Goal: Information Seeking & Learning: Find specific fact

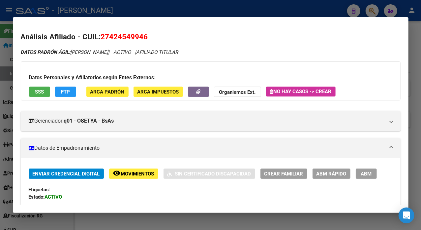
drag, startPoint x: 415, startPoint y: 18, endPoint x: 403, endPoint y: 21, distance: 12.2
click at [415, 18] on div at bounding box center [210, 115] width 421 height 230
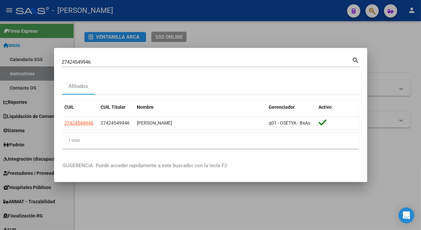
click at [173, 62] on input "27424549946" at bounding box center [207, 62] width 290 height 6
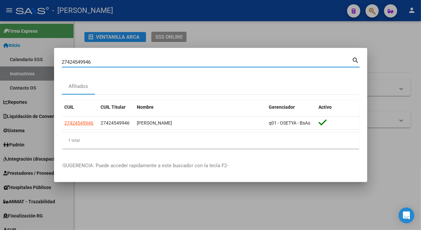
click at [173, 62] on input "27424549946" at bounding box center [207, 62] width 290 height 6
paste input "342555042"
type input "27342555042"
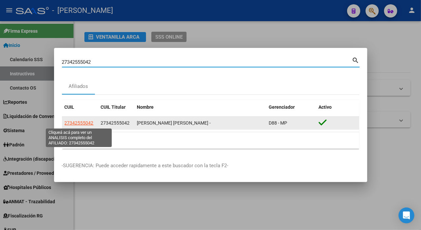
click at [84, 121] on span "27342555042" at bounding box center [79, 122] width 29 height 5
type textarea "27342555042"
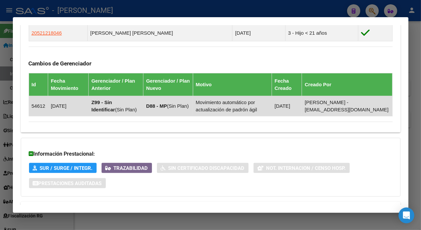
scroll to position [469, 0]
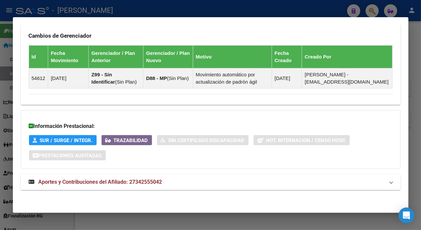
click at [124, 181] on span "Aportes y Contribuciones del Afiliado: 27342555042" at bounding box center [101, 182] width 124 height 6
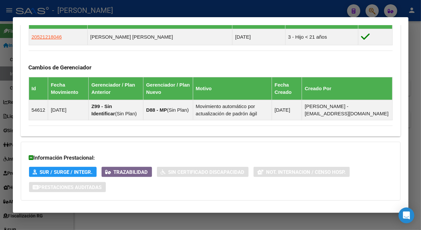
scroll to position [440, 0]
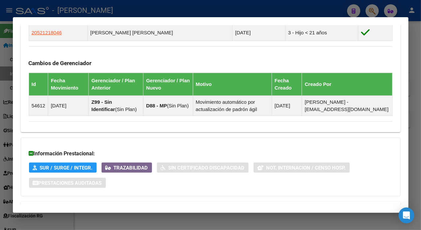
click at [416, 31] on div at bounding box center [210, 115] width 421 height 230
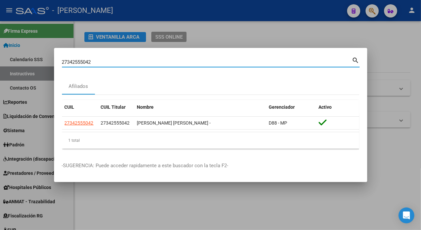
click at [140, 62] on input "27342555042" at bounding box center [207, 62] width 290 height 6
paste input "58666197"
type input "27358666197"
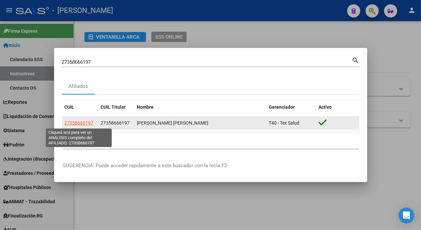
click at [81, 123] on span "27358666197" at bounding box center [79, 122] width 29 height 5
type textarea "27358666197"
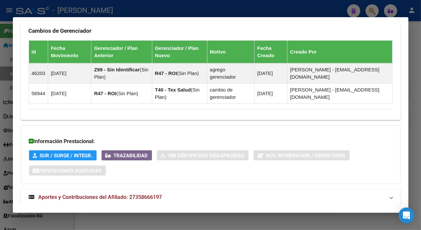
scroll to position [459, 0]
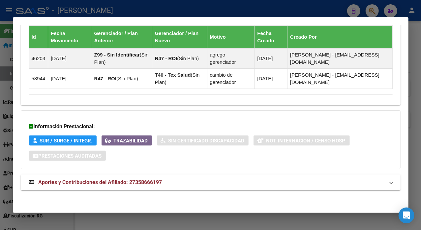
click at [152, 185] on strong "Aportes y Contribuciones del Afiliado: 27358666197" at bounding box center [96, 182] width 134 height 8
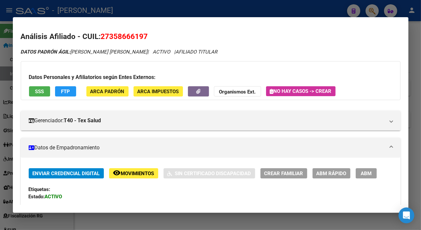
scroll to position [0, 0]
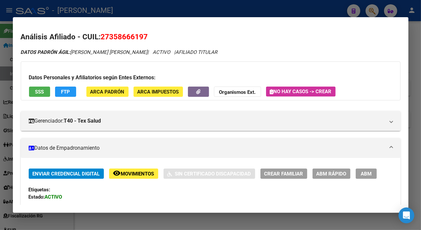
click at [111, 36] on span "27358666197" at bounding box center [124, 36] width 47 height 9
click at [120, 35] on span "27358666197" at bounding box center [124, 36] width 47 height 9
click at [115, 39] on span "27358666197" at bounding box center [124, 36] width 47 height 9
copy span "27358666197"
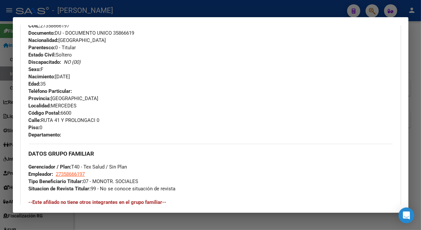
scroll to position [220, 0]
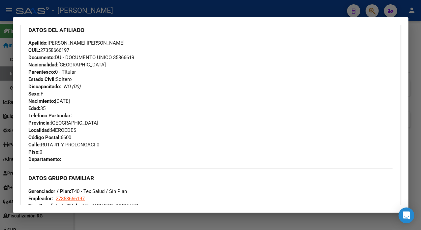
click at [419, 28] on div at bounding box center [210, 115] width 421 height 230
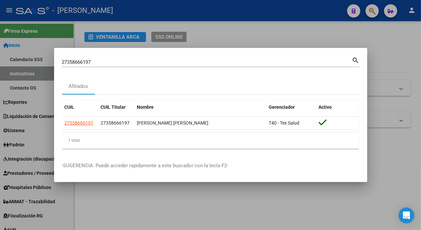
drag, startPoint x: 81, startPoint y: 57, endPoint x: 76, endPoint y: 63, distance: 7.9
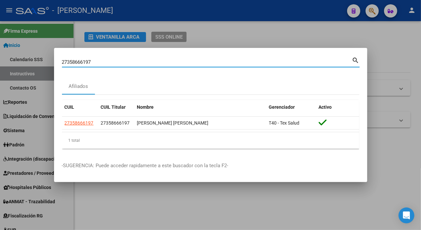
drag, startPoint x: 76, startPoint y: 63, endPoint x: 78, endPoint y: 60, distance: 4.3
click at [78, 60] on input "27358666197" at bounding box center [207, 62] width 290 height 6
paste input "413529048"
type input "27413529048"
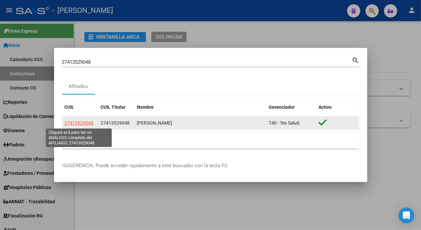
click at [83, 121] on span "27413529048" at bounding box center [79, 122] width 29 height 5
type textarea "27413529048"
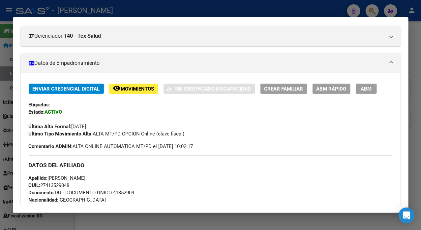
scroll to position [88, 0]
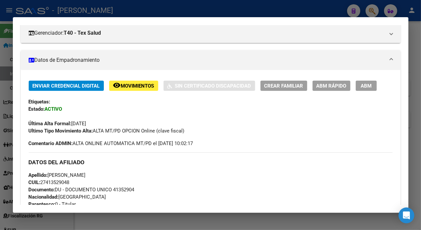
click at [420, 133] on div at bounding box center [210, 115] width 421 height 230
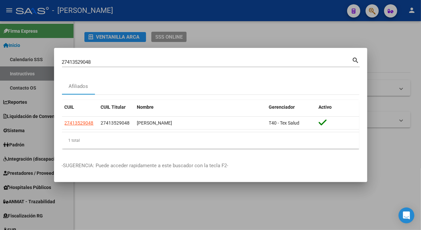
click at [182, 56] on div "27413529048 Buscar (apellido, dni, cuil, [PERSON_NAME], cuit, obra social) sear…" at bounding box center [211, 61] width 298 height 11
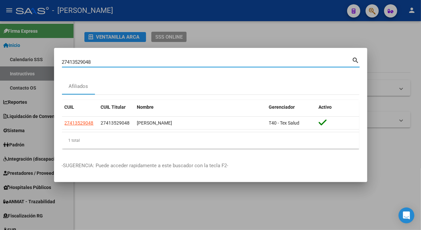
click at [171, 62] on input "27413529048" at bounding box center [207, 62] width 290 height 6
paste input "24549946"
type input "27424549946"
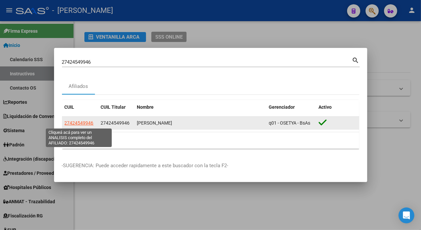
click at [83, 124] on span "27424549946" at bounding box center [79, 122] width 29 height 5
type textarea "27424549946"
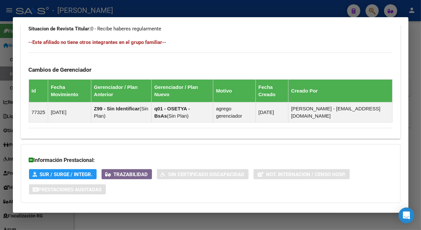
scroll to position [439, 0]
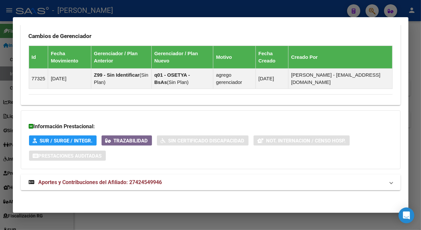
click at [195, 165] on div "Información Prestacional: SUR / SURGE / INTEGR. Trazabilidad Sin Certificado Di…" at bounding box center [211, 139] width 380 height 59
click at [183, 183] on mat-panel-title "Aportes y Contribuciones del Afiliado: 27424549946" at bounding box center [207, 182] width 356 height 8
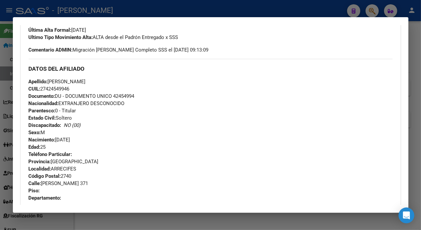
scroll to position [176, 0]
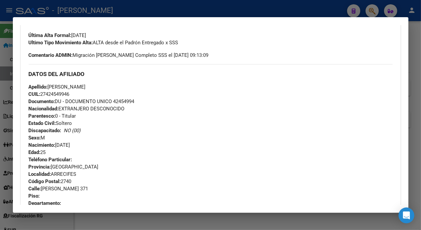
click at [130, 97] on div "Apellido: [PERSON_NAME]: 27424549946 Documento: DU - DOCUMENTO UNICO 42454994 N…" at bounding box center [211, 119] width 364 height 73
click at [129, 98] on span "Documento: DU - DOCUMENTO UNICO 42454994" at bounding box center [82, 101] width 106 height 6
copy span "42454994"
click at [62, 85] on span "Apellido: [PERSON_NAME]" at bounding box center [57, 87] width 57 height 6
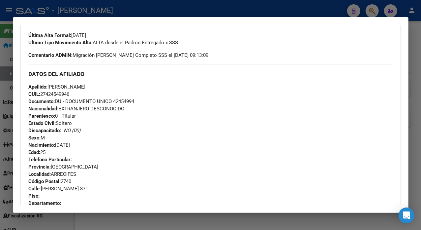
click at [62, 85] on span "Apellido: [PERSON_NAME]" at bounding box center [57, 87] width 57 height 6
copy span "[PERSON_NAME]"
click at [82, 85] on span "Apellido: [PERSON_NAME]" at bounding box center [57, 87] width 57 height 6
copy span "[PERSON_NAME]"
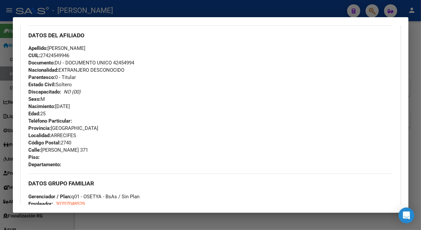
scroll to position [220, 0]
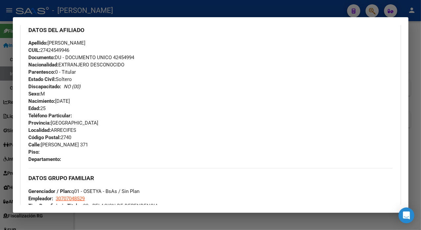
drag, startPoint x: 43, startPoint y: 144, endPoint x: 76, endPoint y: 144, distance: 32.7
click at [76, 144] on span "[STREET_ADDRESS][PERSON_NAME]" at bounding box center [59, 145] width 60 height 6
copy span "[PERSON_NAME]"
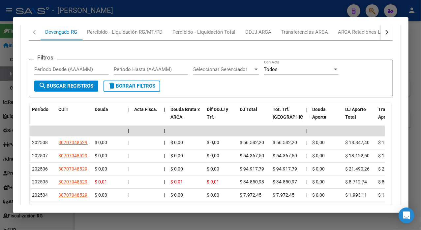
scroll to position [695, 0]
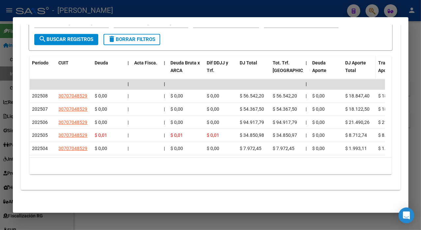
click at [371, 62] on div "DJ Aporte Total" at bounding box center [360, 66] width 28 height 15
click at [415, 65] on div at bounding box center [210, 115] width 421 height 230
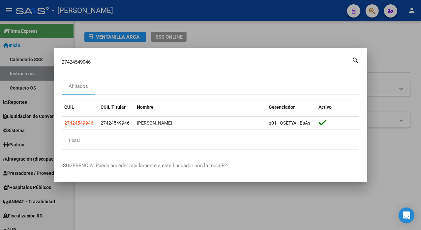
click at [222, 65] on div "27424549946 Buscar (apellido, dni, [PERSON_NAME], [PERSON_NAME], cuit, obra soc…" at bounding box center [207, 62] width 290 height 10
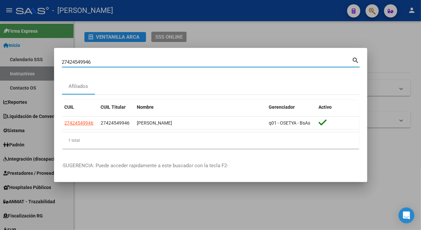
click at [221, 62] on input "27424549946" at bounding box center [207, 62] width 290 height 6
paste input "53110"
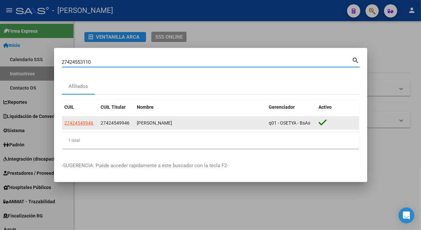
type input "27424553110"
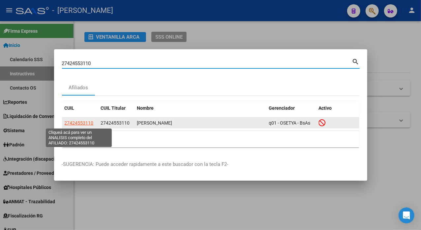
click at [83, 120] on span "27424553110" at bounding box center [79, 122] width 29 height 5
type textarea "27424553110"
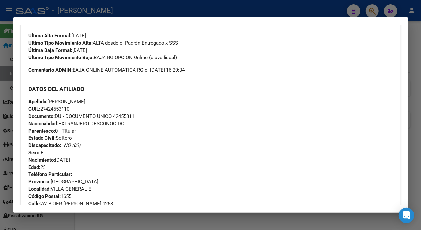
scroll to position [176, 0]
click at [411, 38] on div at bounding box center [210, 115] width 421 height 230
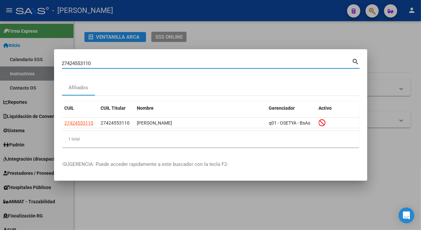
click at [202, 65] on input "27424553110" at bounding box center [207, 63] width 290 height 6
paste input "817401"
type input "27424817401"
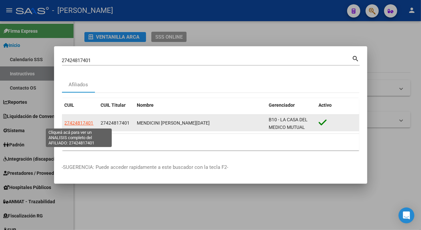
click at [83, 124] on span "27424817401" at bounding box center [79, 122] width 29 height 5
type textarea "27424817401"
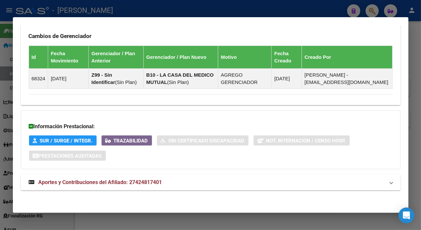
click at [145, 185] on strong "Aportes y Contribuciones del Afiliado: 27424817401" at bounding box center [96, 182] width 134 height 8
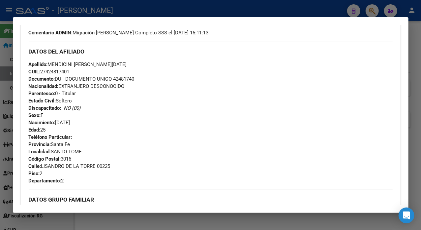
scroll to position [220, 0]
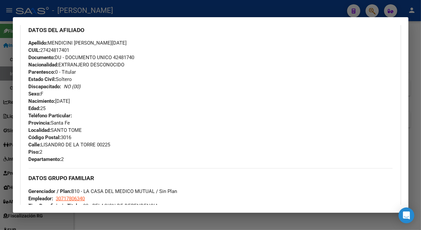
click at [128, 58] on span "Documento: DU - DOCUMENTO UNICO 42481740" at bounding box center [82, 57] width 106 height 6
copy span "42481740"
click at [63, 50] on span "CUIL: 27424817401" at bounding box center [49, 50] width 41 height 6
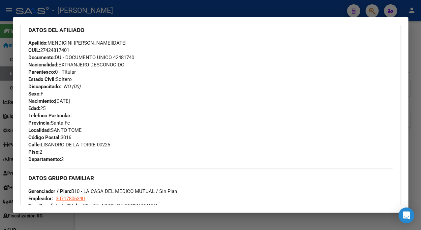
drag, startPoint x: 63, startPoint y: 50, endPoint x: 69, endPoint y: 38, distance: 13.3
click at [69, 38] on div "DATOS DEL AFILIADO" at bounding box center [211, 29] width 364 height 19
click at [64, 43] on span "Apellido: MENDICINI [PERSON_NAME][DATE]" at bounding box center [78, 43] width 98 height 6
copy span "MENDICINI"
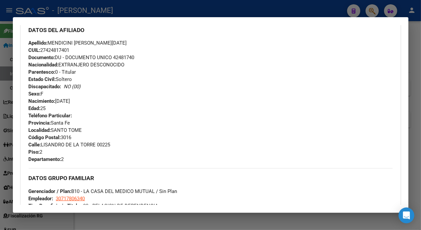
click at [90, 41] on span "Apellido: MENDICINI [PERSON_NAME][DATE]" at bounding box center [78, 43] width 98 height 6
copy span "[PERSON_NAME]"
click at [107, 40] on span "Apellido: MENDICINI [PERSON_NAME][DATE]" at bounding box center [78, 43] width 98 height 6
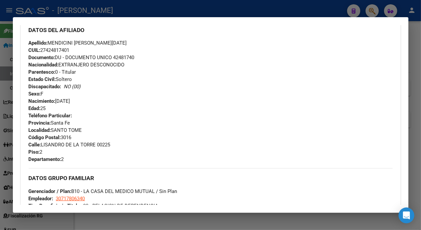
drag, startPoint x: 107, startPoint y: 40, endPoint x: 106, endPoint y: 44, distance: 4.0
copy span "[PERSON_NAME]"
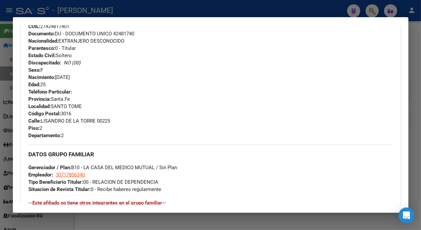
scroll to position [264, 0]
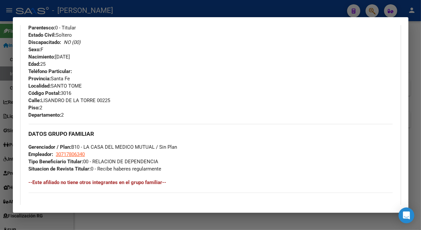
drag, startPoint x: 42, startPoint y: 100, endPoint x: 96, endPoint y: 101, distance: 54.8
click at [96, 101] on span "Calle: [PERSON_NAME] DE LA [PERSON_NAME] 00225" at bounding box center [70, 100] width 82 height 6
copy span "[PERSON_NAME] DE LA [PERSON_NAME]"
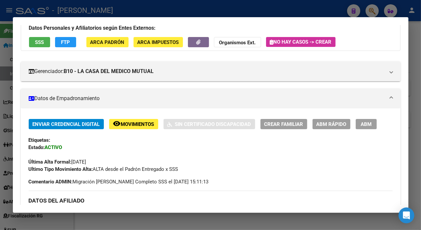
scroll to position [44, 0]
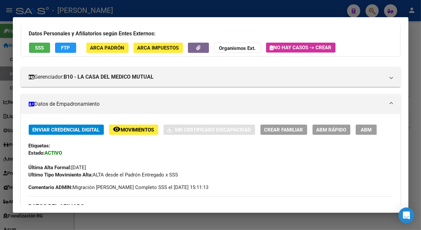
click at [411, 49] on div at bounding box center [210, 115] width 421 height 230
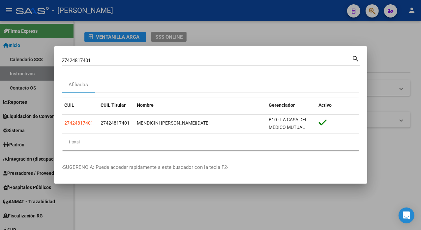
click at [202, 56] on div "27424817401 Buscar (apellido, dni, cuil, [PERSON_NAME], cuit, obra social)" at bounding box center [207, 60] width 290 height 10
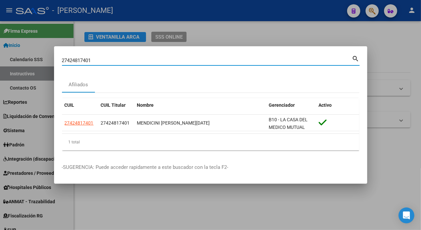
paste input "27424987080"
click at [192, 57] on input "2742481740127424987080" at bounding box center [207, 60] width 290 height 6
paste input
type input "27424987080"
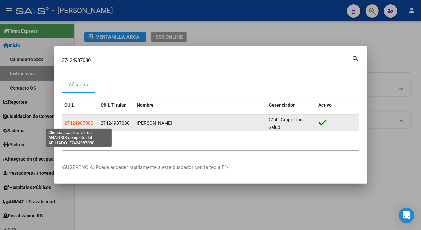
click at [87, 123] on span "27424987080" at bounding box center [79, 122] width 29 height 5
type textarea "27424987080"
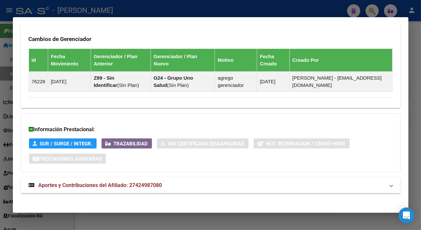
scroll to position [439, 0]
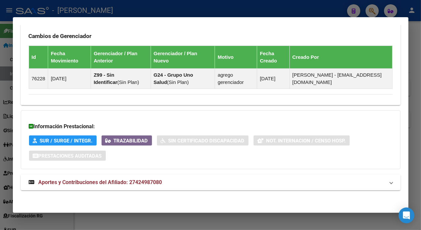
click at [183, 180] on mat-panel-title "Aportes y Contribuciones del Afiliado: 27424987080" at bounding box center [207, 182] width 356 height 8
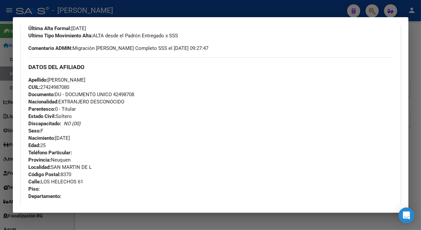
scroll to position [220, 0]
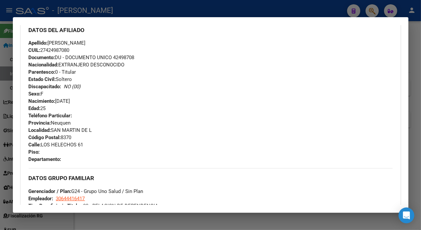
click at [129, 55] on span "Documento: DU - DOCUMENTO UNICO 42498708" at bounding box center [82, 57] width 106 height 6
click at [55, 41] on span "Apellido: [PERSON_NAME]" at bounding box center [57, 43] width 57 height 6
click at [63, 43] on span "Apellido: [PERSON_NAME]" at bounding box center [57, 43] width 57 height 6
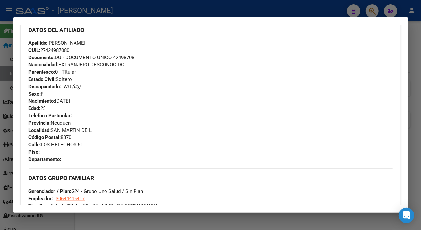
drag, startPoint x: 63, startPoint y: 43, endPoint x: 100, endPoint y: 34, distance: 38.0
click at [100, 34] on div "DATOS DEL AFILIADO Apellido: [PERSON_NAME]: 27424987080 Documento: DU - DOCUMEN…" at bounding box center [211, 91] width 364 height 143
click at [64, 44] on span "Apellido: [PERSON_NAME]" at bounding box center [57, 43] width 57 height 6
drag, startPoint x: 65, startPoint y: 42, endPoint x: 99, endPoint y: 39, distance: 33.8
click at [99, 39] on div "Apellido: [PERSON_NAME]: 27424987080 Documento: DU - DOCUMENTO UNICO 42498708 N…" at bounding box center [211, 75] width 364 height 73
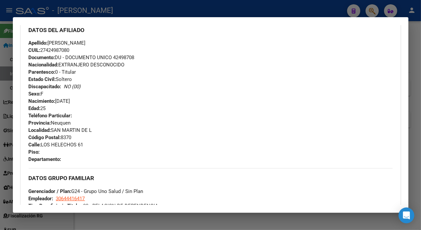
drag, startPoint x: 43, startPoint y: 145, endPoint x: 77, endPoint y: 148, distance: 33.8
click at [77, 148] on div "Teléfono Particular: Provincia: Neuquen Localidad: [GEOGRAPHIC_DATA][PERSON_NAM…" at bounding box center [211, 137] width 364 height 51
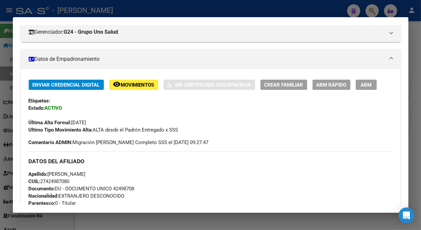
scroll to position [88, 0]
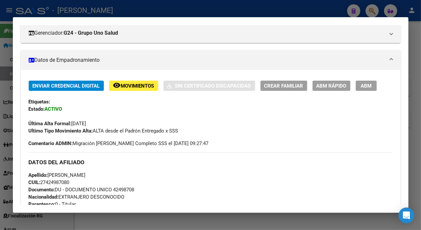
click at [421, 36] on div at bounding box center [210, 115] width 421 height 230
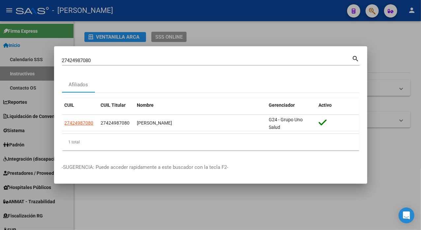
click at [184, 56] on div "27424987080 Buscar (apellido, dni, [PERSON_NAME], [PERSON_NAME], cuit, obra soc…" at bounding box center [207, 60] width 290 height 10
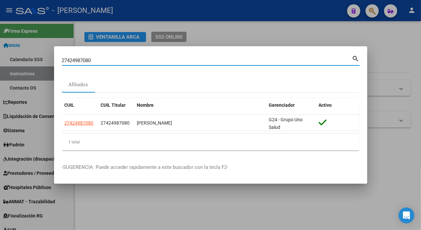
click at [175, 58] on input "27424987080" at bounding box center [207, 60] width 290 height 6
paste input "6291369"
type input "27426291369"
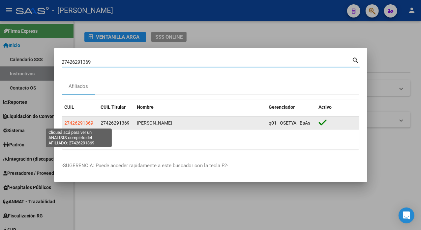
click at [87, 118] on datatable-body-cell "27426291369" at bounding box center [80, 123] width 36 height 13
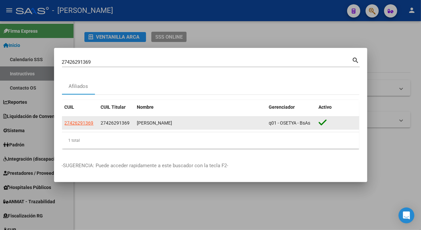
click at [93, 122] on div "27426291369" at bounding box center [80, 123] width 31 height 8
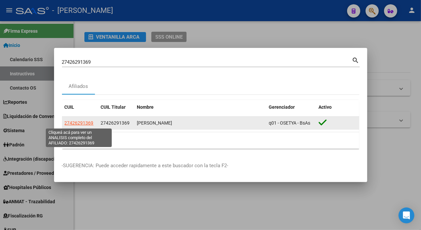
click at [89, 123] on span "27426291369" at bounding box center [79, 122] width 29 height 5
type textarea "27426291369"
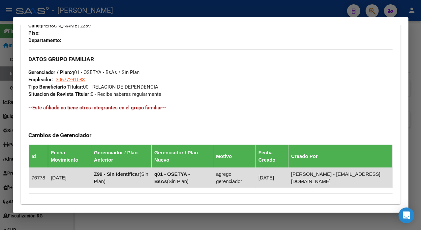
scroll to position [439, 0]
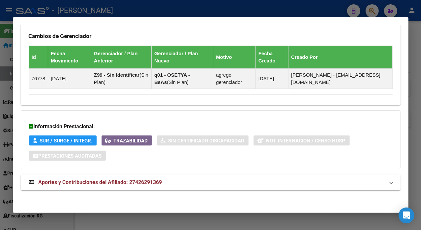
click at [125, 188] on mat-expansion-panel-header "Aportes y Contribuciones del Afiliado: 27426291369" at bounding box center [211, 182] width 380 height 16
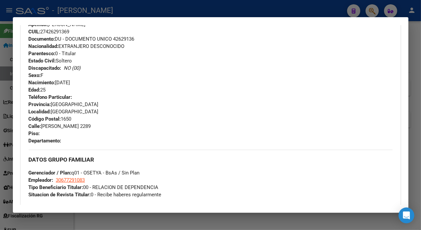
scroll to position [220, 0]
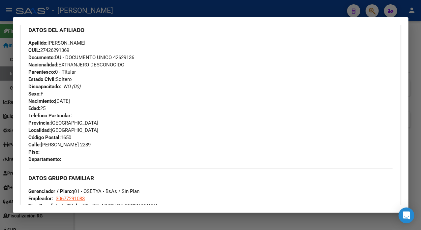
click at [128, 57] on span "Documento: DU - DOCUMENTO UNICO 42629136" at bounding box center [82, 57] width 106 height 6
click at [58, 40] on span "Apellido: [PERSON_NAME]" at bounding box center [57, 43] width 57 height 6
click at [57, 41] on span "Apellido: [PERSON_NAME]" at bounding box center [57, 43] width 57 height 6
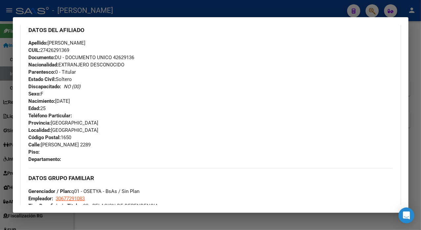
click at [73, 38] on div "DATOS DEL AFILIADO" at bounding box center [211, 29] width 364 height 19
drag, startPoint x: 68, startPoint y: 43, endPoint x: 99, endPoint y: 41, distance: 31.1
click at [99, 41] on div "Apellido: [PERSON_NAME] AIL-N CUIL: 27426291369 Documento: DU - DOCUMENTO UNICO…" at bounding box center [211, 75] width 364 height 73
click at [59, 142] on span "[STREET_ADDRESS][PERSON_NAME]" at bounding box center [60, 145] width 62 height 6
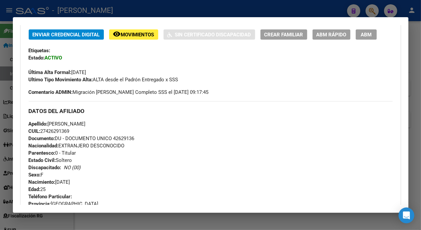
scroll to position [88, 0]
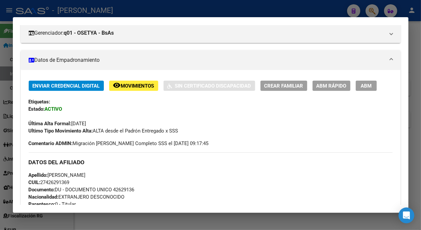
click at [418, 35] on div at bounding box center [210, 115] width 421 height 230
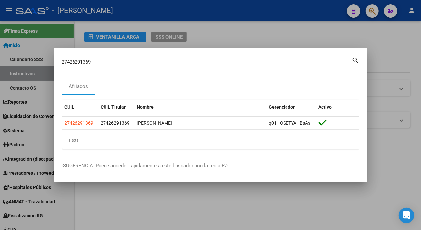
click at [171, 57] on div "27426291369 [PERSON_NAME] (apellido, dni, [PERSON_NAME], [PERSON_NAME], cuit, o…" at bounding box center [207, 62] width 290 height 10
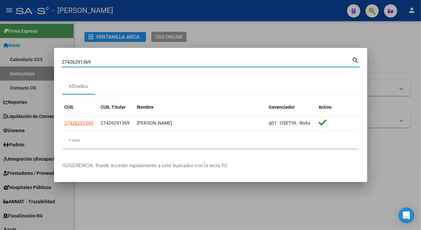
click at [164, 61] on input "27426291369" at bounding box center [207, 62] width 290 height 6
paste input "434631"
type input "27426434631"
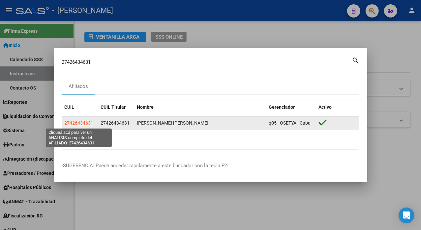
click at [79, 125] on span "27426434631" at bounding box center [79, 122] width 29 height 5
type textarea "27426434631"
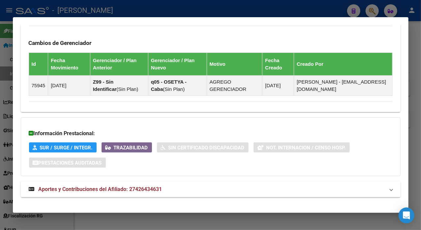
scroll to position [439, 0]
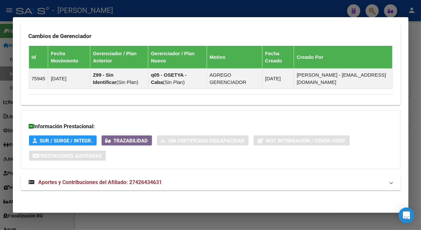
click at [198, 185] on mat-panel-title "Aportes y Contribuciones del Afiliado: 27426434631" at bounding box center [207, 182] width 356 height 8
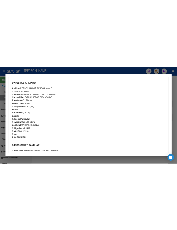
scroll to position [206, 0]
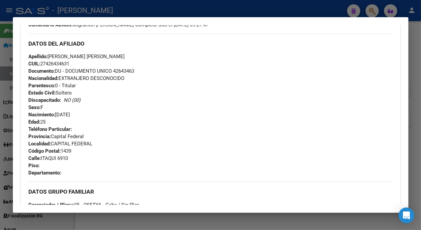
click at [128, 72] on span "Documento: DU - DOCUMENTO UNICO 42643463" at bounding box center [82, 71] width 106 height 6
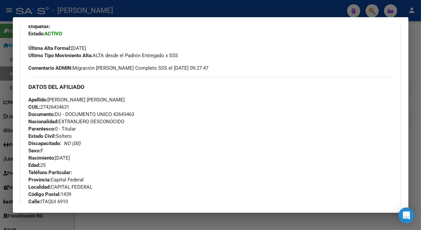
scroll to position [162, 0]
click at [63, 97] on span "Apellido: [PERSON_NAME] [PERSON_NAME]" at bounding box center [77, 100] width 96 height 6
click at [59, 101] on span "Apellido: [PERSON_NAME] [PERSON_NAME]" at bounding box center [77, 100] width 96 height 6
click at [75, 99] on span "Apellido: [PERSON_NAME] [PERSON_NAME]" at bounding box center [77, 100] width 96 height 6
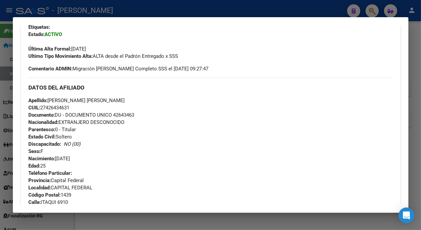
drag, startPoint x: 72, startPoint y: 102, endPoint x: 121, endPoint y: 104, distance: 49.2
click at [121, 104] on div "Apellido: [PERSON_NAME] [PERSON_NAME] CUIL: 27426434631 Documento: DU - DOCUMEN…" at bounding box center [211, 133] width 364 height 73
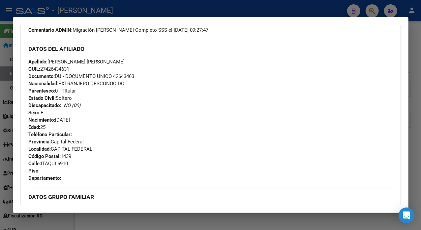
scroll to position [206, 0]
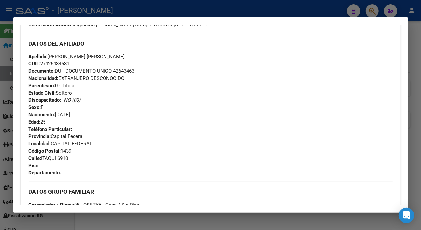
click at [48, 157] on span "Calle: ITAQUI 6910" at bounding box center [49, 158] width 40 height 6
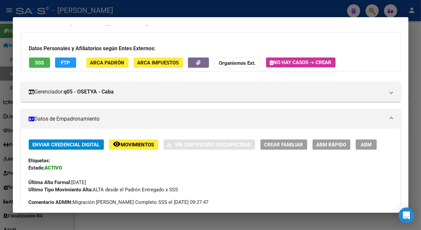
scroll to position [0, 0]
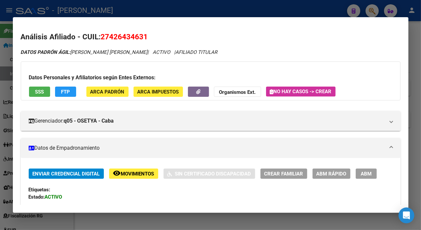
click at [418, 37] on div at bounding box center [210, 115] width 421 height 230
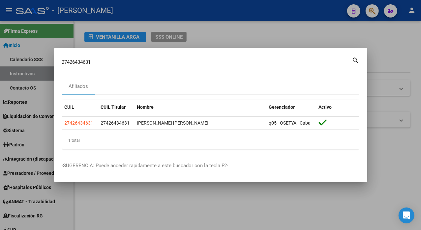
click at [191, 63] on input "27426434631" at bounding box center [207, 62] width 290 height 6
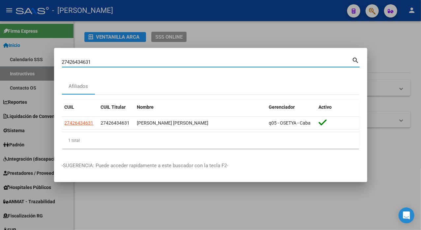
click at [191, 63] on input "27426434631" at bounding box center [207, 62] width 290 height 6
paste input "579893"
type input "27426579893"
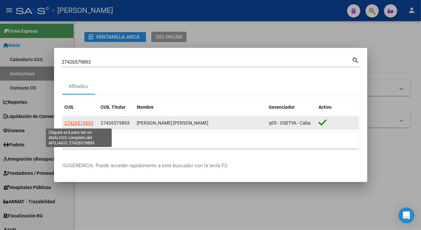
click at [86, 123] on span "27426579893" at bounding box center [79, 122] width 29 height 5
type textarea "27426579893"
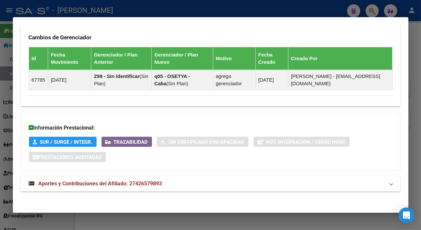
scroll to position [439, 0]
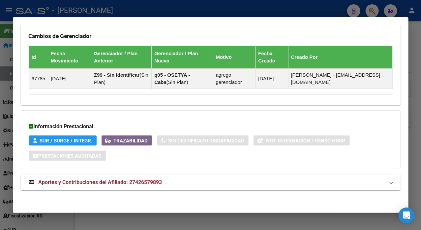
click at [138, 176] on mat-expansion-panel-header "Aportes y Contribuciones del Afiliado: 27426579893" at bounding box center [211, 182] width 380 height 16
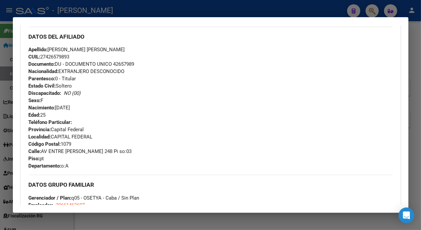
scroll to position [220, 0]
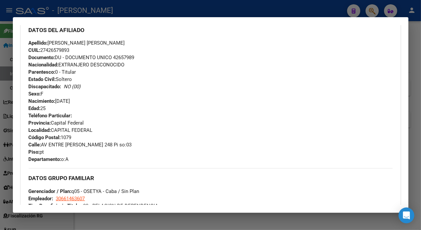
click at [123, 57] on span "Documento: DU - DOCUMENTO UNICO 42657989" at bounding box center [82, 57] width 106 height 6
drag, startPoint x: 123, startPoint y: 57, endPoint x: 147, endPoint y: 60, distance: 24.3
click at [147, 60] on div "Apellido: [PERSON_NAME] [PERSON_NAME] CUIL: 27426579893 Documento: DU - DOCUMEN…" at bounding box center [211, 75] width 364 height 73
click at [125, 56] on span "Documento: DU - DOCUMENTO UNICO 42657989" at bounding box center [82, 57] width 106 height 6
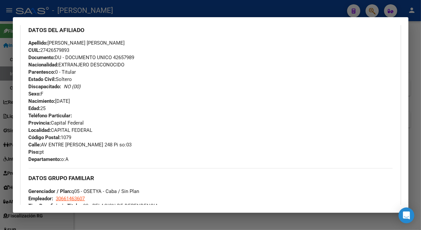
click at [125, 56] on span "Documento: DU - DOCUMENTO UNICO 42657989" at bounding box center [82, 57] width 106 height 6
click at [59, 44] on span "Apellido: [PERSON_NAME] [PERSON_NAME]" at bounding box center [77, 43] width 96 height 6
click at [75, 44] on span "Apellido: [PERSON_NAME] [PERSON_NAME]" at bounding box center [77, 43] width 96 height 6
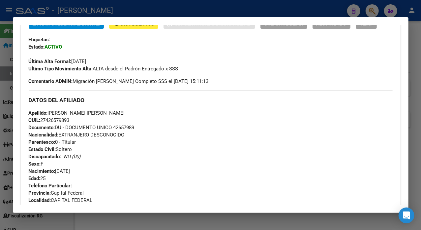
scroll to position [125, 0]
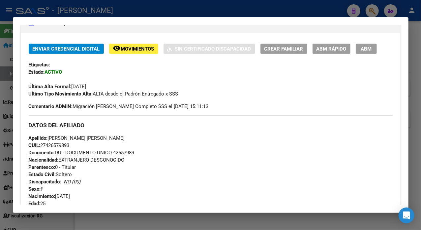
drag, startPoint x: 73, startPoint y: 41, endPoint x: 113, endPoint y: 139, distance: 105.1
click at [113, 139] on div "Apellido: [PERSON_NAME] [PERSON_NAME] CUIL: 27426579893 Documento: DU - DOCUMEN…" at bounding box center [211, 170] width 364 height 73
drag, startPoint x: 100, startPoint y: 143, endPoint x: 88, endPoint y: 140, distance: 13.0
click at [88, 140] on span "Apellido: [PERSON_NAME] [PERSON_NAME]" at bounding box center [77, 138] width 96 height 6
drag, startPoint x: 73, startPoint y: 139, endPoint x: 110, endPoint y: 142, distance: 36.4
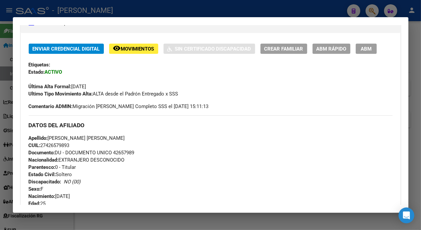
click at [110, 142] on div "Apellido: [PERSON_NAME] [PERSON_NAME] CUIL: 27426579893 Documento: DU - DOCUMEN…" at bounding box center [211, 170] width 364 height 73
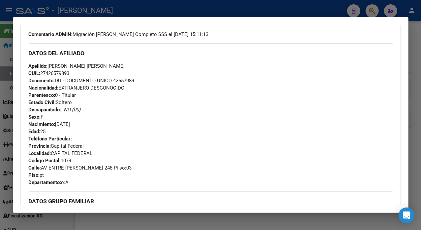
scroll to position [213, 0]
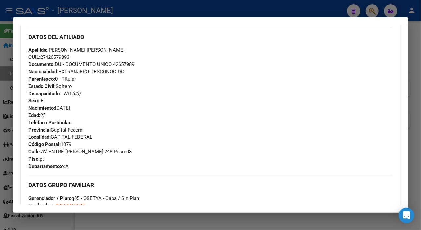
drag, startPoint x: 43, startPoint y: 151, endPoint x: 77, endPoint y: 150, distance: 34.0
click at [77, 150] on span "Calle: AV ENTRE [PERSON_NAME] 248 Pi so:03" at bounding box center [80, 152] width 103 height 6
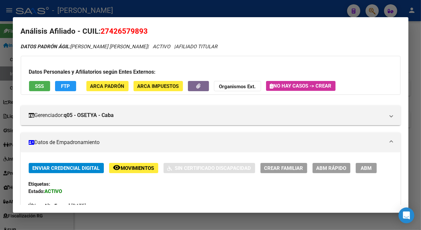
scroll to position [0, 0]
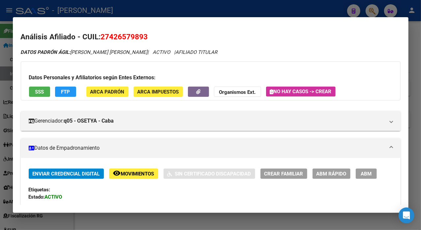
click at [418, 44] on div at bounding box center [210, 115] width 421 height 230
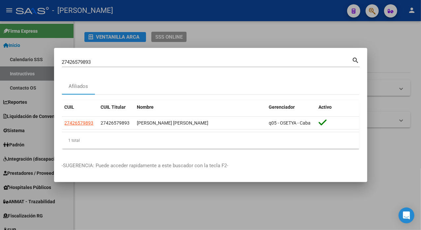
click at [222, 68] on div "27426579893 Buscar (apellido, dni, cuil, [PERSON_NAME], cuit, obra social) sear…" at bounding box center [211, 64] width 298 height 17
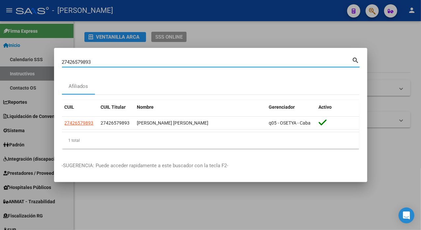
click at [218, 62] on input "27426579893" at bounding box center [207, 62] width 290 height 6
paste input "79765"
type input "27426797653"
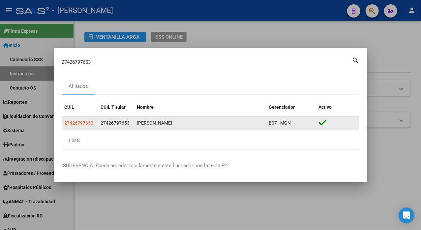
click at [81, 126] on app-link-go-to "27426797653" at bounding box center [79, 123] width 29 height 8
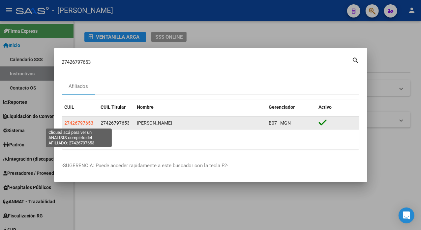
click at [81, 124] on span "27426797653" at bounding box center [79, 122] width 29 height 5
type textarea "27426797653"
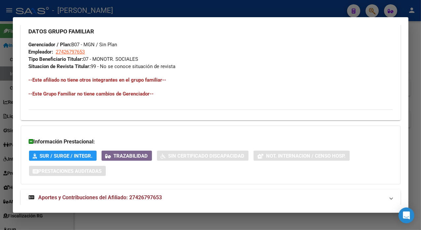
scroll to position [383, 0]
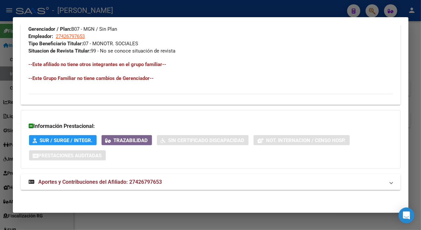
click at [229, 60] on div "DATOS GRUPO FAMILIAR Gerenciador / Plan: B07 - MGN / Sin Plan Empleador: 274267…" at bounding box center [211, 47] width 364 height 83
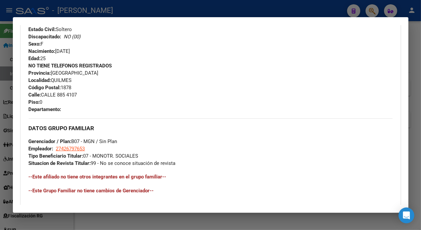
scroll to position [207, 0]
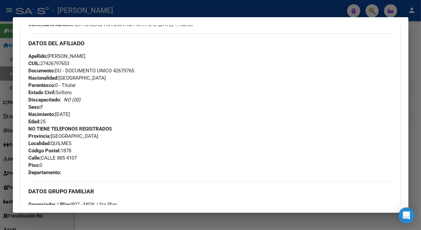
click at [125, 72] on span "Documento: DU - DOCUMENTO UNICO 42679765" at bounding box center [82, 71] width 106 height 6
click at [59, 54] on span "Apellido: [PERSON_NAME]" at bounding box center [57, 56] width 57 height 6
drag, startPoint x: 7, startPoint y: 81, endPoint x: 107, endPoint y: 55, distance: 103.1
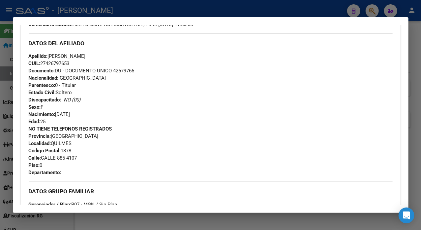
click at [86, 55] on span "Apellido: [PERSON_NAME]" at bounding box center [57, 56] width 57 height 6
click at [57, 54] on span "Apellido: [PERSON_NAME]" at bounding box center [57, 56] width 57 height 6
drag, startPoint x: 50, startPoint y: 56, endPoint x: 96, endPoint y: 56, distance: 46.9
click at [86, 56] on span "Apellido: [PERSON_NAME]" at bounding box center [57, 56] width 57 height 6
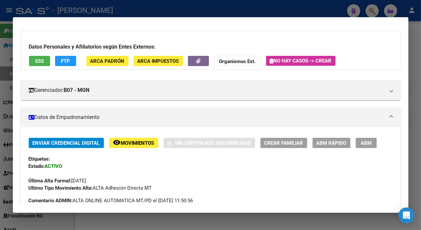
scroll to position [0, 0]
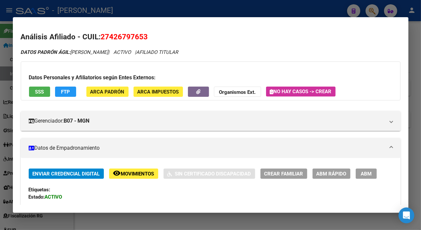
click at [124, 36] on span "27426797653" at bounding box center [124, 36] width 47 height 9
click at [417, 67] on div at bounding box center [210, 115] width 421 height 230
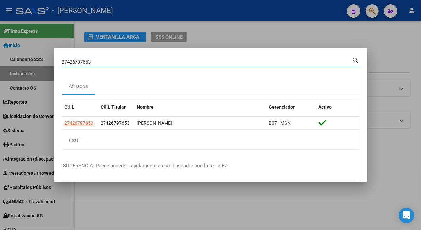
click at [210, 61] on input "27426797653" at bounding box center [207, 62] width 290 height 6
paste input "805079"
type input "27426805079"
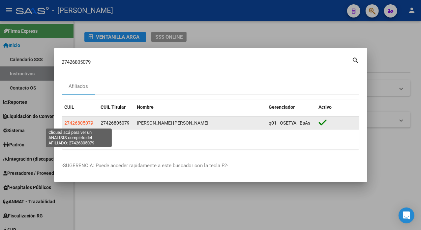
click at [81, 123] on span "27426805079" at bounding box center [79, 122] width 29 height 5
type textarea "27426805079"
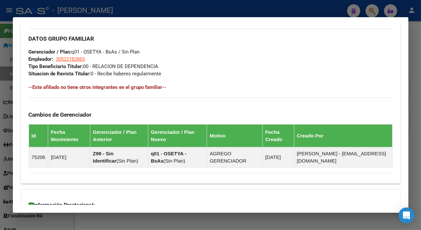
scroll to position [439, 0]
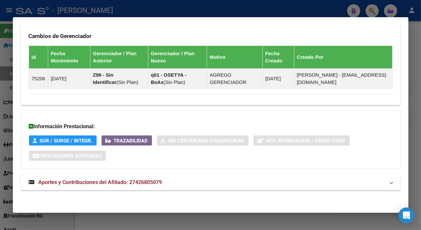
click at [164, 176] on mat-expansion-panel-header "Aportes y Contribuciones del Afiliado: 27426805079" at bounding box center [211, 182] width 380 height 16
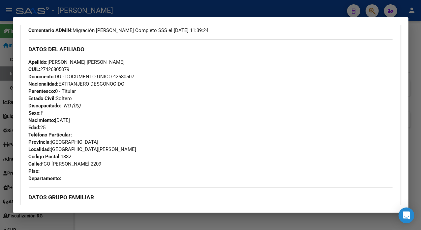
scroll to position [176, 0]
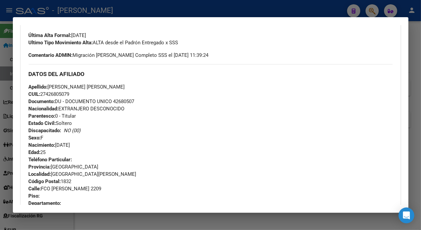
click at [125, 105] on div "Apellido: [PERSON_NAME] [PERSON_NAME] CUIL: 27426805079 Documento: DU - DOCUMEN…" at bounding box center [211, 119] width 364 height 73
click at [126, 103] on span "Documento: DU - DOCUMENTO UNICO 42680507" at bounding box center [82, 101] width 106 height 6
click at [57, 88] on span "Apellido: [PERSON_NAME] [PERSON_NAME]" at bounding box center [77, 87] width 96 height 6
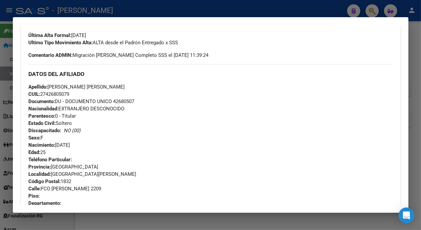
click at [81, 84] on span "Apellido: [PERSON_NAME] [PERSON_NAME]" at bounding box center [77, 87] width 96 height 6
drag, startPoint x: 69, startPoint y: 86, endPoint x: 115, endPoint y: 84, distance: 46.0
click at [115, 84] on div "Apellido: [PERSON_NAME] [PERSON_NAME] CUIL: 27426805079 Documento: DU - DOCUMEN…" at bounding box center [211, 119] width 364 height 73
drag, startPoint x: 44, startPoint y: 189, endPoint x: 83, endPoint y: 190, distance: 39.6
click at [83, 190] on span "Calle: FCO [PERSON_NAME] 2209" at bounding box center [65, 188] width 73 height 6
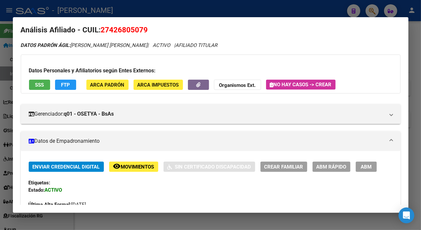
scroll to position [0, 0]
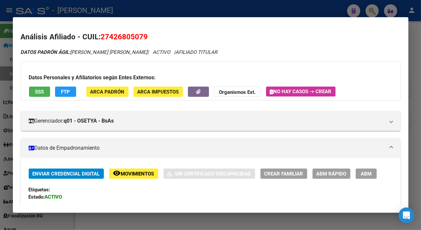
click at [415, 53] on div at bounding box center [210, 115] width 421 height 230
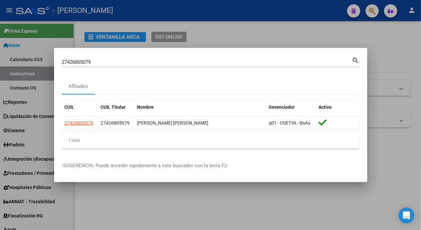
click at [134, 60] on input "27426805079" at bounding box center [207, 62] width 290 height 6
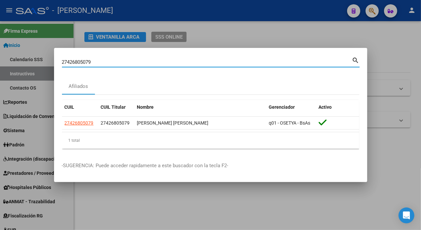
click at [134, 60] on input "27426805079" at bounding box center [207, 62] width 290 height 6
paste input "72787"
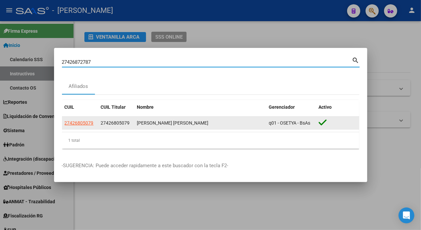
type input "27426872787"
click at [85, 125] on app-link-go-to "27426872787" at bounding box center [79, 123] width 29 height 8
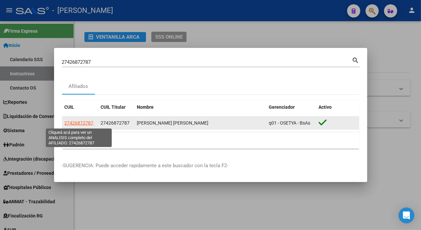
click at [86, 123] on span "27426872787" at bounding box center [79, 122] width 29 height 5
type textarea "27426872787"
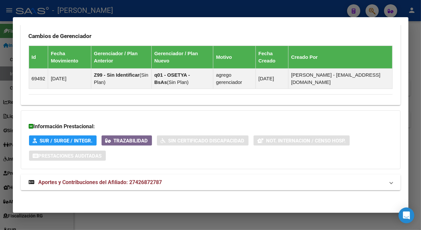
scroll to position [439, 0]
click at [188, 185] on mat-panel-title "Aportes y Contribuciones del Afiliado: 27426872787" at bounding box center [207, 182] width 356 height 8
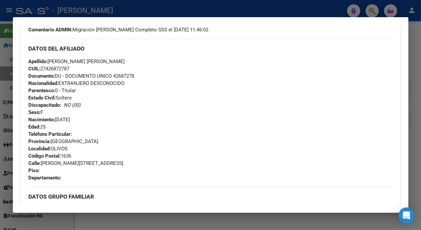
scroll to position [207, 0]
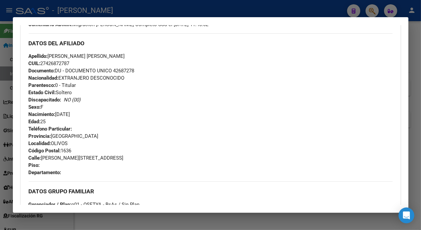
click at [130, 73] on span "Documento: DU - DOCUMENTO UNICO 42687278" at bounding box center [82, 71] width 106 height 6
click at [69, 55] on span "Apellido: [PERSON_NAME] [PERSON_NAME]" at bounding box center [77, 56] width 96 height 6
click at [70, 55] on span "Apellido: [PERSON_NAME] [PERSON_NAME]" at bounding box center [77, 56] width 96 height 6
click at [92, 58] on span "Apellido: [PERSON_NAME] [PERSON_NAME]" at bounding box center [77, 56] width 96 height 6
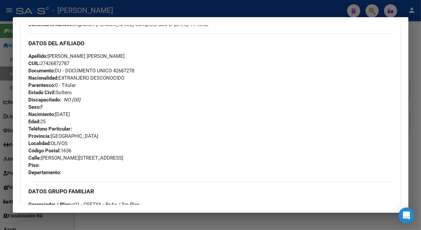
click at [86, 56] on span "Apellido: [PERSON_NAME] [PERSON_NAME]" at bounding box center [77, 56] width 96 height 6
drag, startPoint x: 85, startPoint y: 56, endPoint x: 122, endPoint y: 55, distance: 37.0
click at [122, 55] on div "Apellido: [PERSON_NAME] [PERSON_NAME] CUIL: 27426872787 Documento: DU - DOCUMEN…" at bounding box center [211, 88] width 364 height 73
drag, startPoint x: 102, startPoint y: 56, endPoint x: 104, endPoint y: 53, distance: 3.5
click at [102, 55] on span "Apellido: [PERSON_NAME] [PERSON_NAME]" at bounding box center [77, 56] width 96 height 6
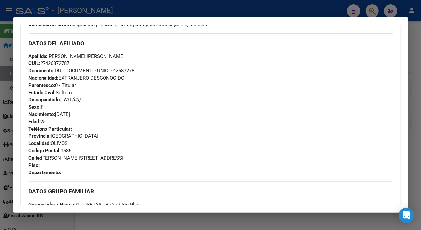
click at [108, 53] on span "Apellido: [PERSON_NAME] [PERSON_NAME]" at bounding box center [77, 56] width 96 height 6
click at [94, 55] on span "Apellido: [PERSON_NAME] [PERSON_NAME]" at bounding box center [77, 56] width 96 height 6
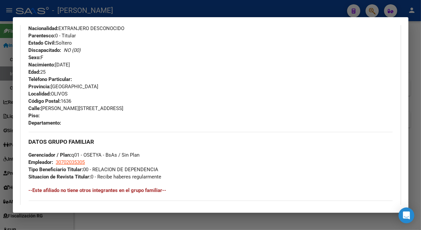
scroll to position [251, 0]
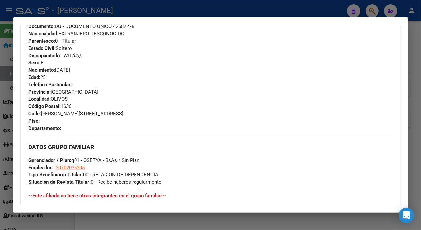
drag, startPoint x: 43, startPoint y: 114, endPoint x: 99, endPoint y: 118, distance: 56.6
click at [99, 118] on div "Teléfono Particular: Provincia: [GEOGRAPHIC_DATA] Localidad: OLIVOS Código Post…" at bounding box center [211, 106] width 364 height 51
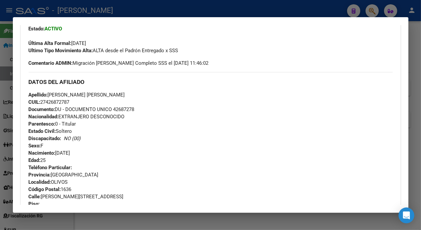
scroll to position [163, 0]
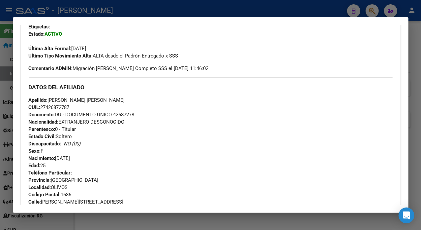
click at [416, 45] on div at bounding box center [210, 115] width 421 height 230
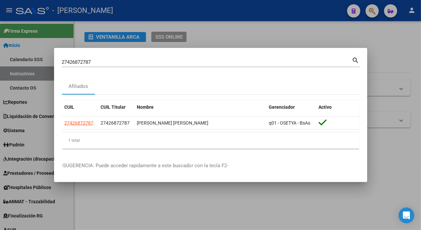
click at [159, 65] on input "27426872787" at bounding box center [207, 62] width 290 height 6
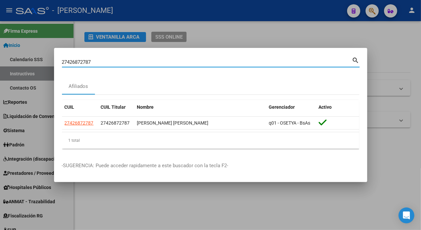
click at [159, 63] on input "27426872787" at bounding box center [207, 62] width 290 height 6
paste input "7363"
type input "27426877363"
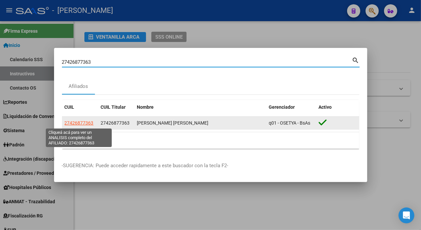
click at [83, 125] on span "27426877363" at bounding box center [79, 122] width 29 height 5
type textarea "27426877363"
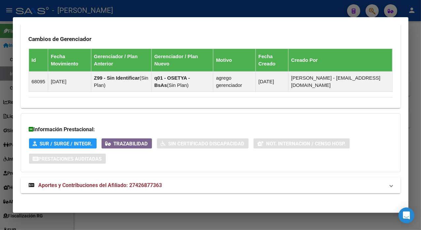
scroll to position [439, 0]
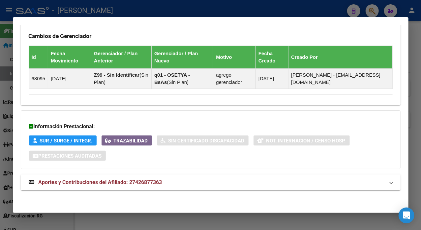
drag, startPoint x: 171, startPoint y: 181, endPoint x: 173, endPoint y: 174, distance: 6.9
click at [172, 180] on mat-panel-title "Aportes y Contribuciones del Afiliado: 27426877363" at bounding box center [207, 182] width 356 height 8
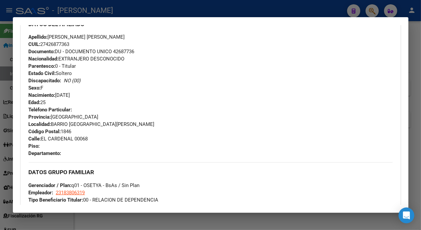
scroll to position [220, 0]
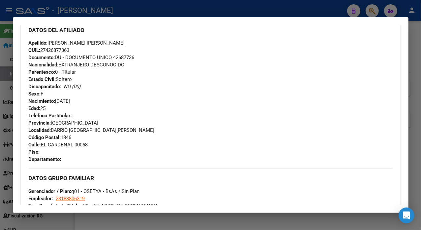
click at [133, 57] on span "Documento: DU - DOCUMENTO UNICO 42687736" at bounding box center [82, 57] width 106 height 6
click at [65, 40] on span "Apellido: [PERSON_NAME] ANTONELLA" at bounding box center [77, 43] width 96 height 6
click at [56, 42] on span "Apellido: [PERSON_NAME] ANTONELLA" at bounding box center [77, 43] width 96 height 6
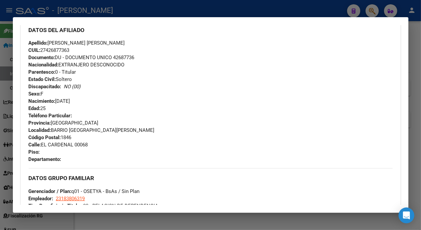
click at [82, 44] on span "Apellido: [PERSON_NAME] ANTONELLA" at bounding box center [77, 43] width 96 height 6
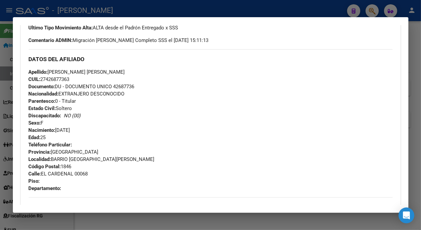
scroll to position [177, 0]
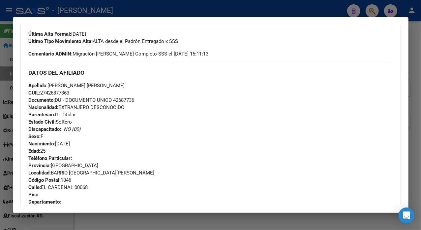
drag, startPoint x: 71, startPoint y: 44, endPoint x: 127, endPoint y: 85, distance: 69.8
click at [127, 85] on div "Apellido: [PERSON_NAME] [PERSON_NAME]: 27426877363 Documento: DU - DOCUMENTO UN…" at bounding box center [211, 118] width 364 height 73
drag, startPoint x: 115, startPoint y: 79, endPoint x: 94, endPoint y: 82, distance: 21.3
click at [94, 83] on span "Apellido: [PERSON_NAME] ANTONELLA" at bounding box center [77, 86] width 96 height 6
drag, startPoint x: 71, startPoint y: 84, endPoint x: 127, endPoint y: 83, distance: 56.1
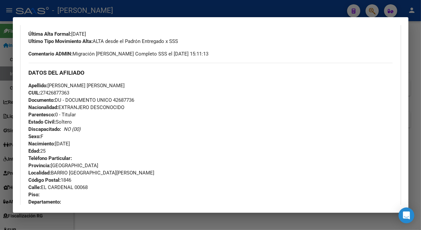
click at [127, 83] on div "Apellido: [PERSON_NAME] [PERSON_NAME]: 27426877363 Documento: DU - DOCUMENTO UN…" at bounding box center [211, 118] width 364 height 73
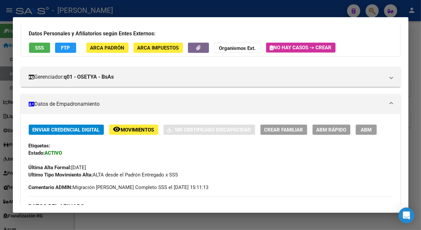
scroll to position [0, 0]
